Goal: Navigation & Orientation: Find specific page/section

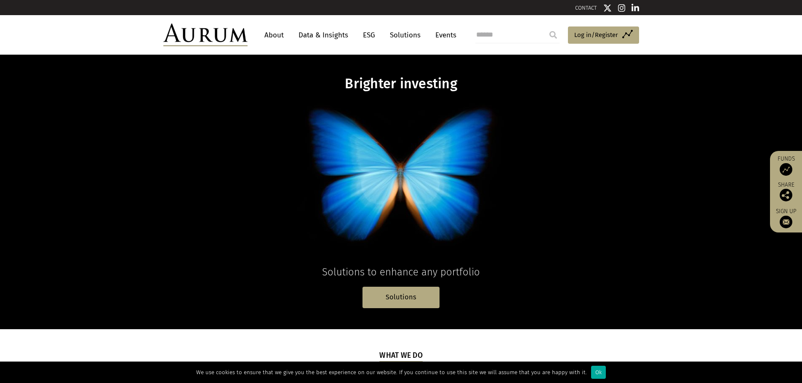
click at [271, 35] on link "About" at bounding box center [274, 35] width 28 height 16
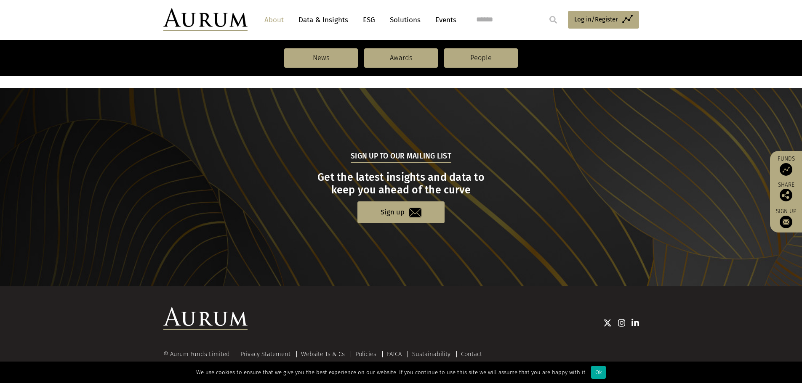
scroll to position [872, 0]
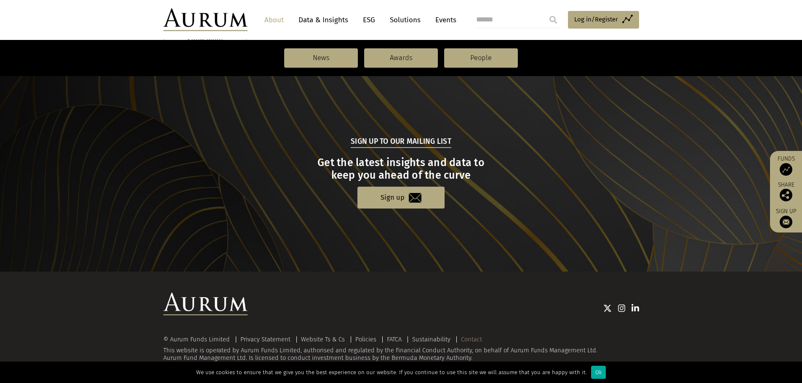
click at [476, 338] on link "Contact" at bounding box center [471, 340] width 21 height 8
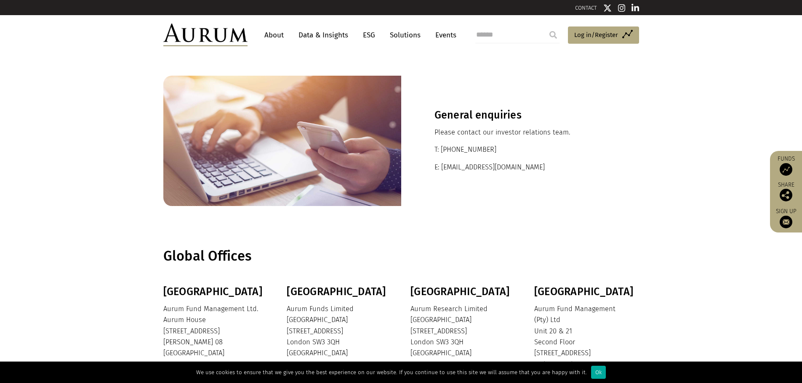
click at [213, 35] on img at bounding box center [205, 35] width 84 height 23
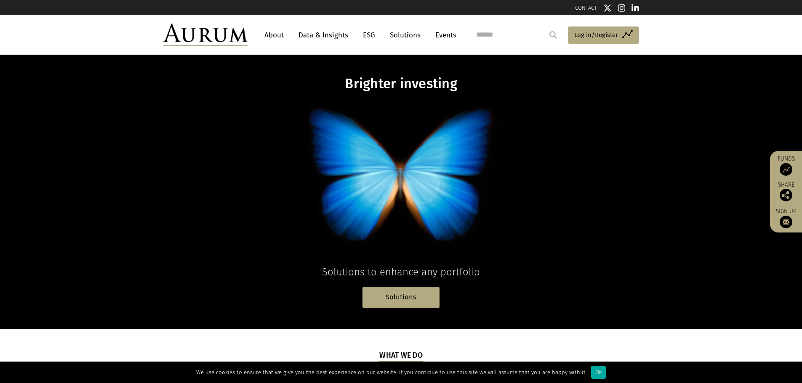
click at [413, 36] on link "Solutions" at bounding box center [404, 35] width 39 height 16
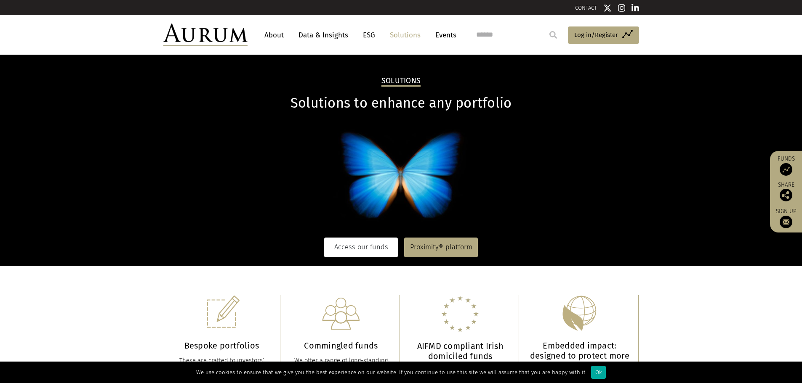
click at [372, 246] on link "Access our funds" at bounding box center [361, 247] width 74 height 19
